Goal: Check status: Check status

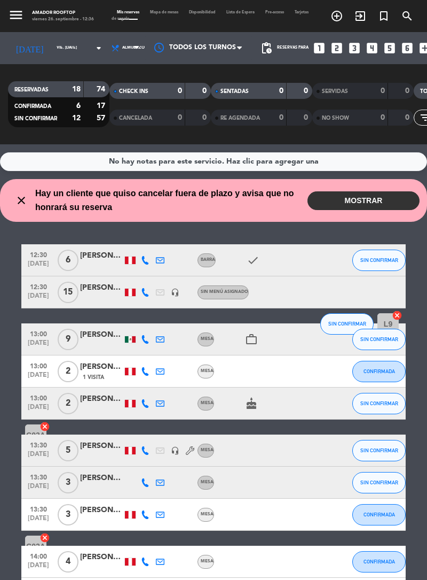
click at [103, 255] on div "[PERSON_NAME]" at bounding box center [101, 255] width 43 height 12
